Goal: Information Seeking & Learning: Learn about a topic

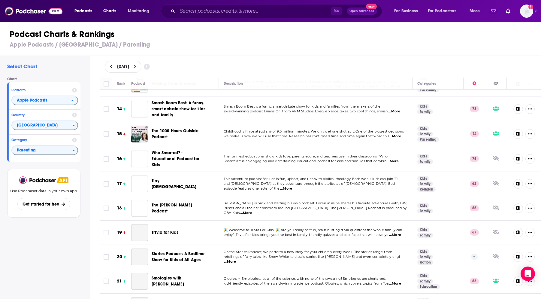
scroll to position [347, 0]
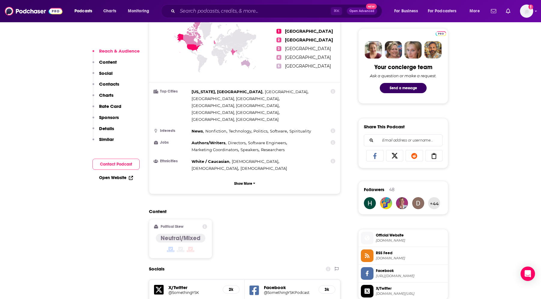
scroll to position [433, 0]
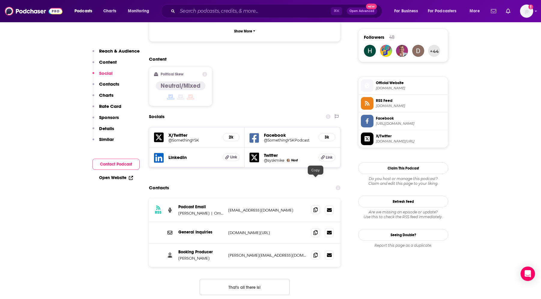
click at [314, 207] on icon at bounding box center [315, 209] width 4 height 5
click at [311, 250] on span at bounding box center [315, 254] width 9 height 9
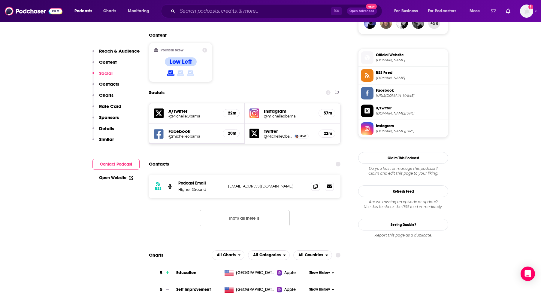
scroll to position [464, 0]
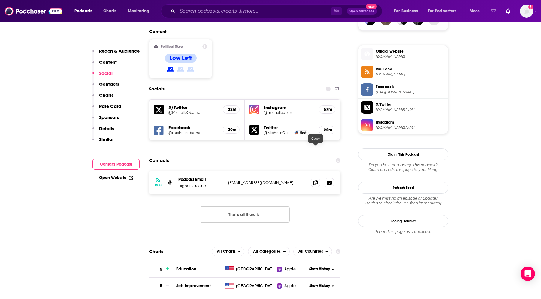
click at [314, 180] on icon at bounding box center [315, 182] width 4 height 5
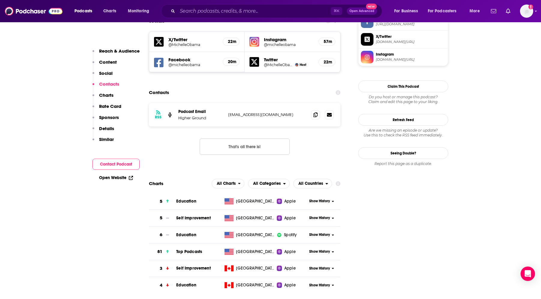
scroll to position [537, 0]
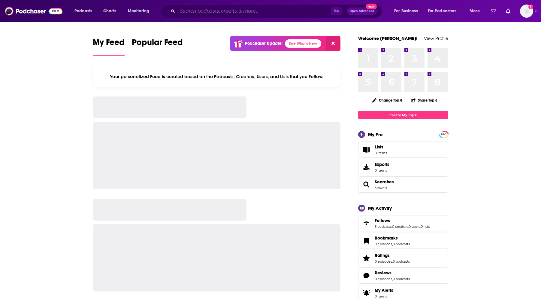
click at [215, 8] on input "Search podcasts, credits, & more..." at bounding box center [253, 11] width 153 height 10
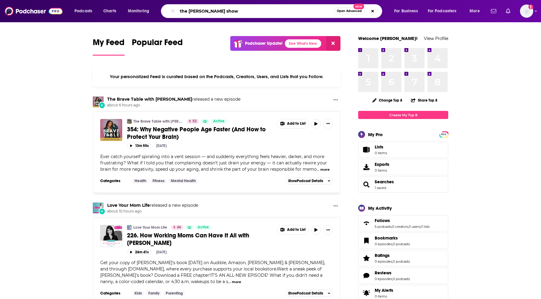
type input "the [PERSON_NAME] show"
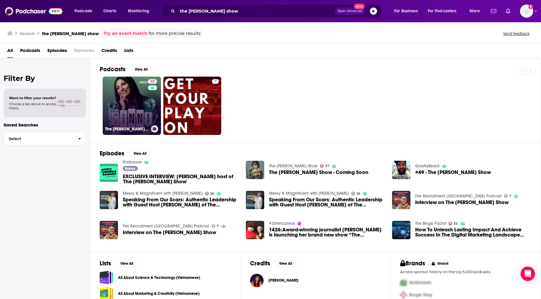
click at [125, 94] on link "37 The [PERSON_NAME] Show" at bounding box center [132, 106] width 58 height 58
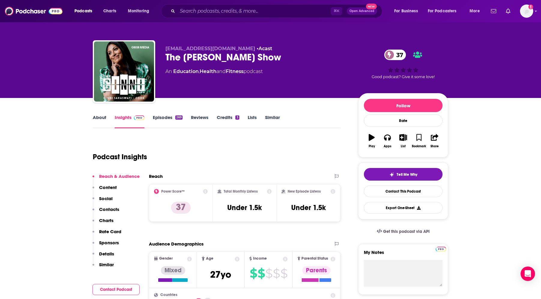
click at [171, 119] on link "Episodes 269" at bounding box center [168, 121] width 30 height 14
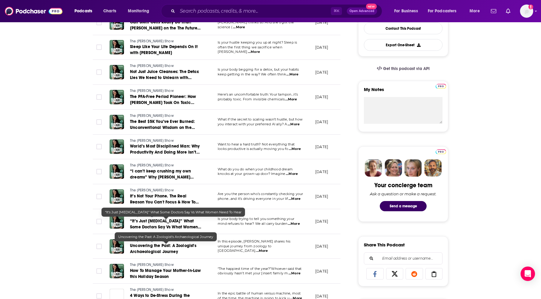
scroll to position [179, 0]
